Goal: Task Accomplishment & Management: Complete application form

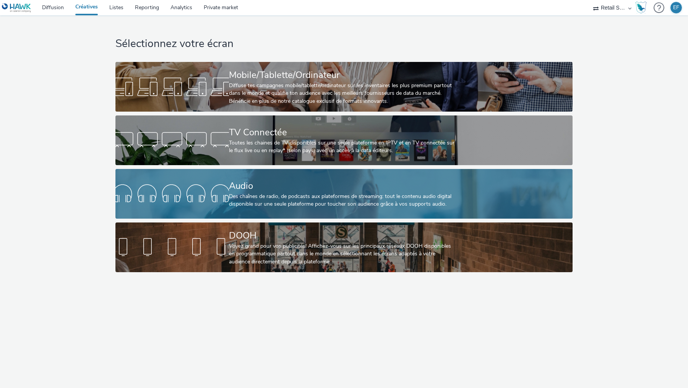
click at [259, 201] on div "Des chaînes de radio, de podcasts aux plateformes de streaming: tout le contenu…" at bounding box center [342, 201] width 227 height 16
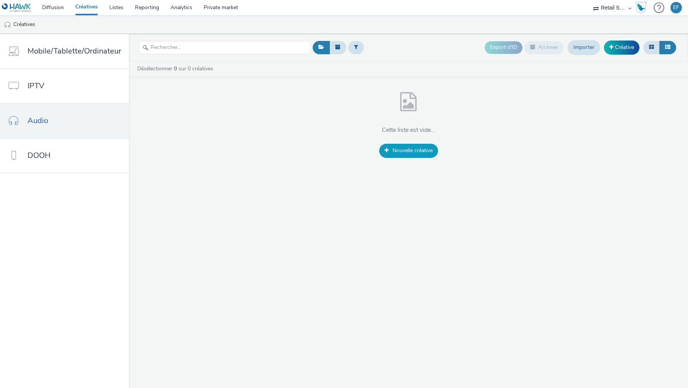
click at [389, 157] on link "Nouvelle créative" at bounding box center [408, 151] width 59 height 14
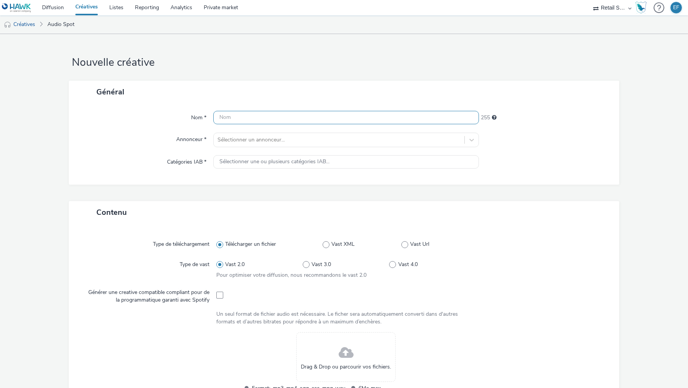
click at [343, 122] on input "text" at bounding box center [345, 117] width 265 height 13
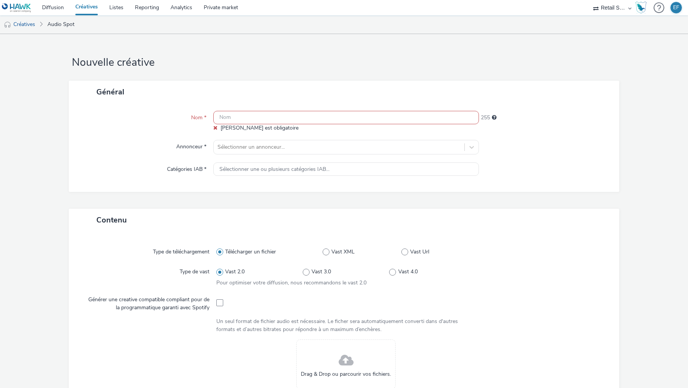
click at [280, 122] on input "text" at bounding box center [345, 117] width 265 height 13
paste input "BLMA X TaM (1)"
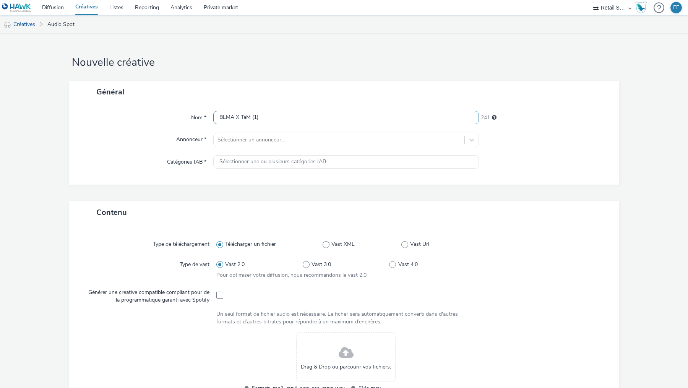
click at [221, 120] on input "BLMA X TaM (1)" at bounding box center [345, 117] width 265 height 13
click at [220, 118] on input "BLMA X TaM (1)" at bounding box center [345, 117] width 265 height 13
click at [280, 117] on input "SANOFI_BLMA X TaM (1)" at bounding box center [345, 117] width 265 height 13
type input "SANOFI_BLMA X TaM_"
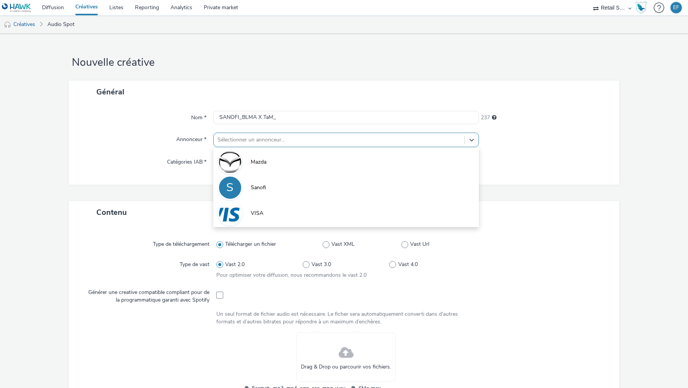
click at [284, 134] on div "Sélectionner un annonceur..." at bounding box center [339, 140] width 251 height 12
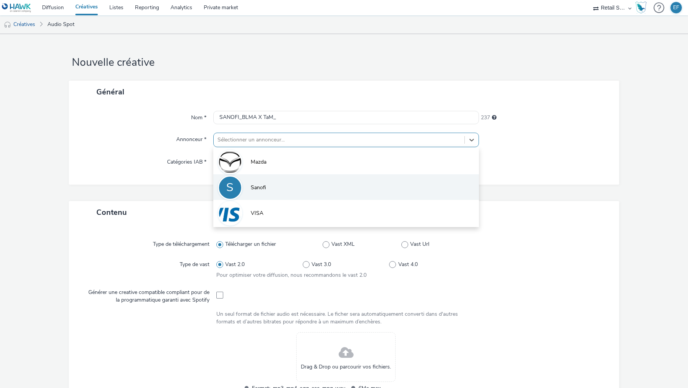
click at [267, 191] on li "S Sanofi" at bounding box center [345, 187] width 265 height 26
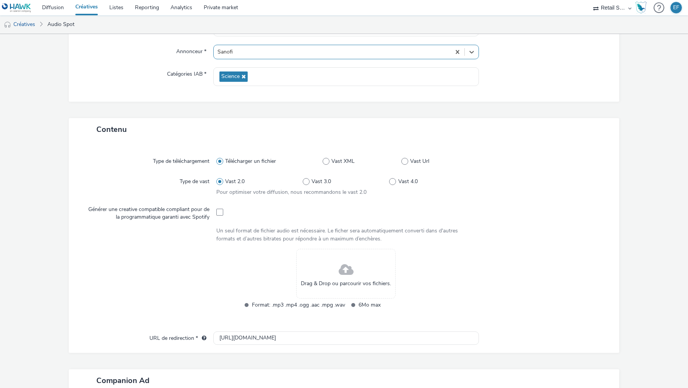
scroll to position [159, 0]
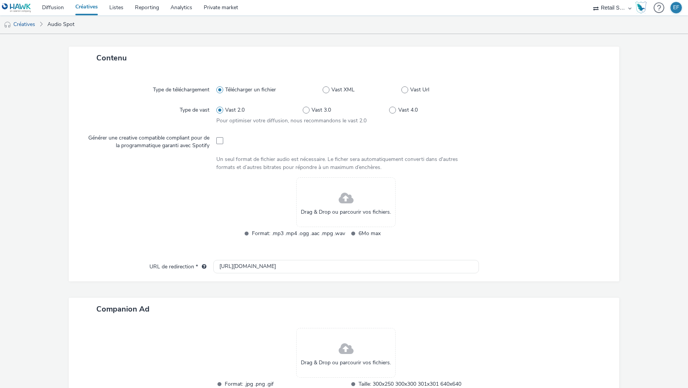
click at [336, 218] on div "Drag & Drop ou parcourir vos fichiers." at bounding box center [345, 202] width 99 height 50
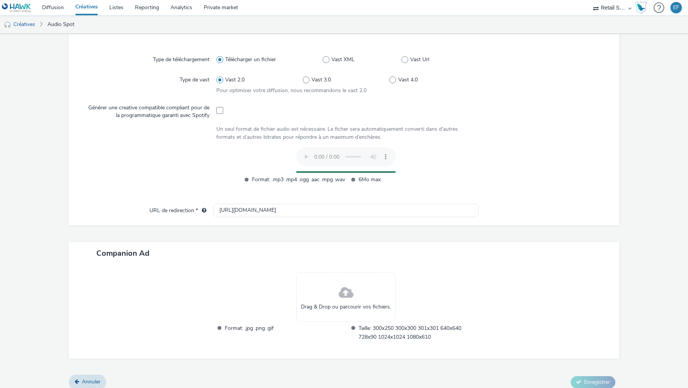
scroll to position [196, 0]
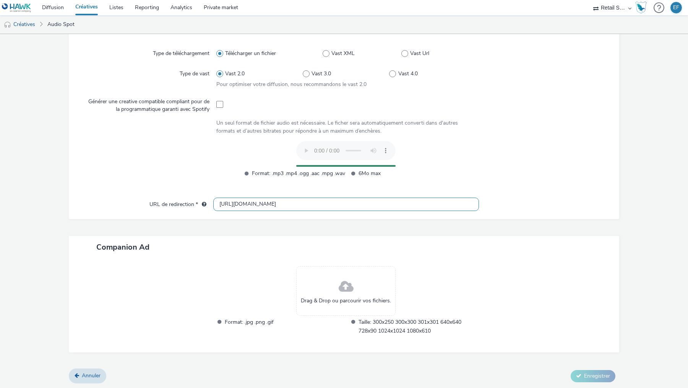
click at [279, 201] on input "[URL][DOMAIN_NAME]" at bounding box center [345, 203] width 265 height 13
drag, startPoint x: 284, startPoint y: 204, endPoint x: 181, endPoint y: 204, distance: 103.1
click at [181, 204] on div "URL de redirection * [URL][DOMAIN_NAME]" at bounding box center [343, 204] width 535 height 14
paste input "BLMA X TaM (1)"
type input "BLMA X TaM (1)"
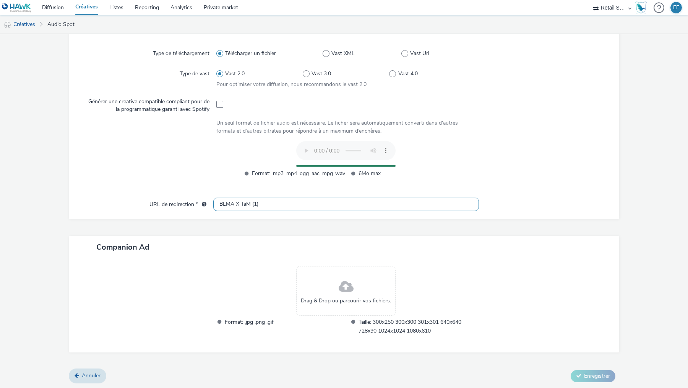
drag, startPoint x: 265, startPoint y: 203, endPoint x: 139, endPoint y: 195, distance: 126.7
click at [139, 195] on div "Type de téléchargement Télécharger un fichier Vast XML Vast Url Type de vast Va…" at bounding box center [344, 126] width 550 height 186
click at [331, 200] on input "text" at bounding box center [345, 203] width 265 height 13
paste input "[URL][DOMAIN_NAME]"
type input "[URL][DOMAIN_NAME]"
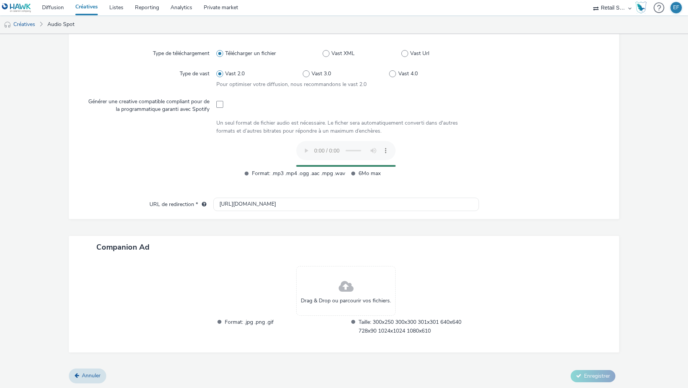
click at [610, 291] on div at bounding box center [545, 305] width 133 height 79
click at [657, 244] on form "Nouvelle créative Général Nom * SANOFI_BLMA X TaM_ 237 Annonceur * Sanofi Catég…" at bounding box center [344, 113] width 688 height 550
click at [576, 263] on div "Drag & Drop ou parcourir vos fichiers. Format: .jpg .png .gif Taille: 300x250 3…" at bounding box center [344, 305] width 550 height 94
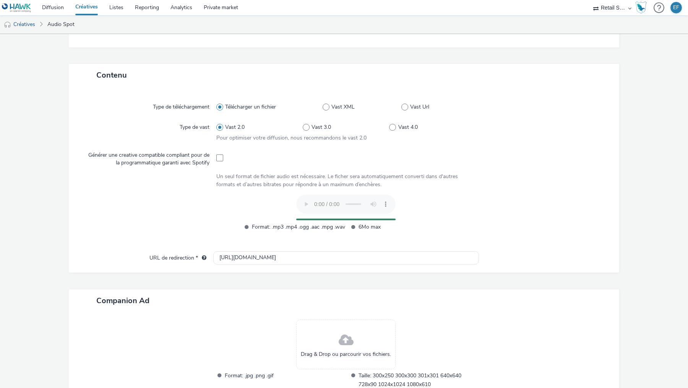
scroll to position [0, 0]
